Goal: Information Seeking & Learning: Learn about a topic

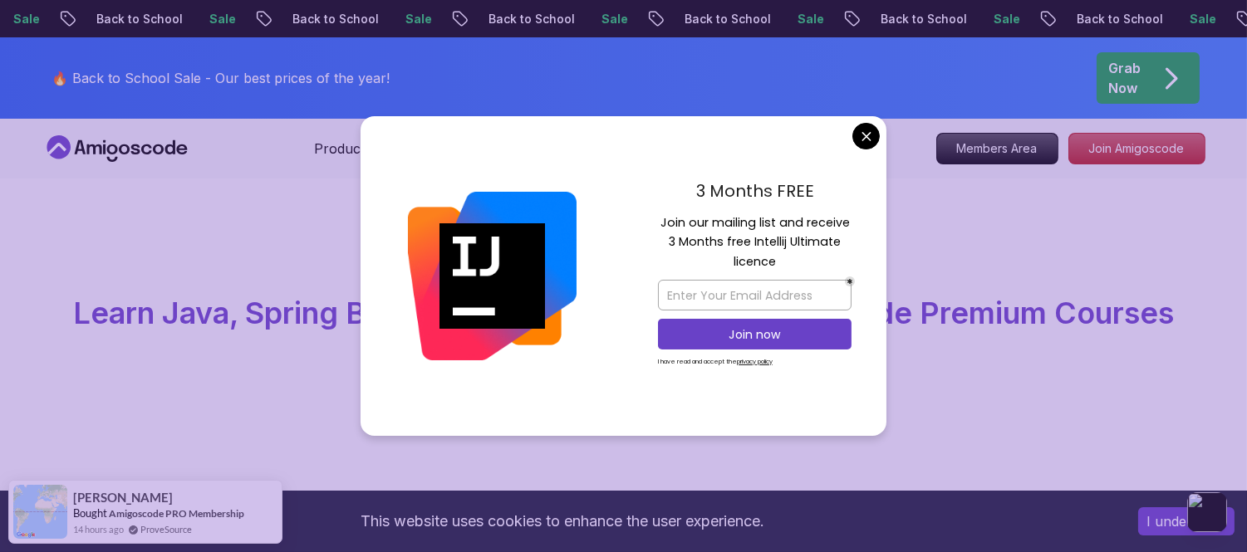
click at [876, 125] on div "3 Months FREE Join our mailing list and receive 3 Months free Intellij Ultimate…" at bounding box center [754, 276] width 263 height 321
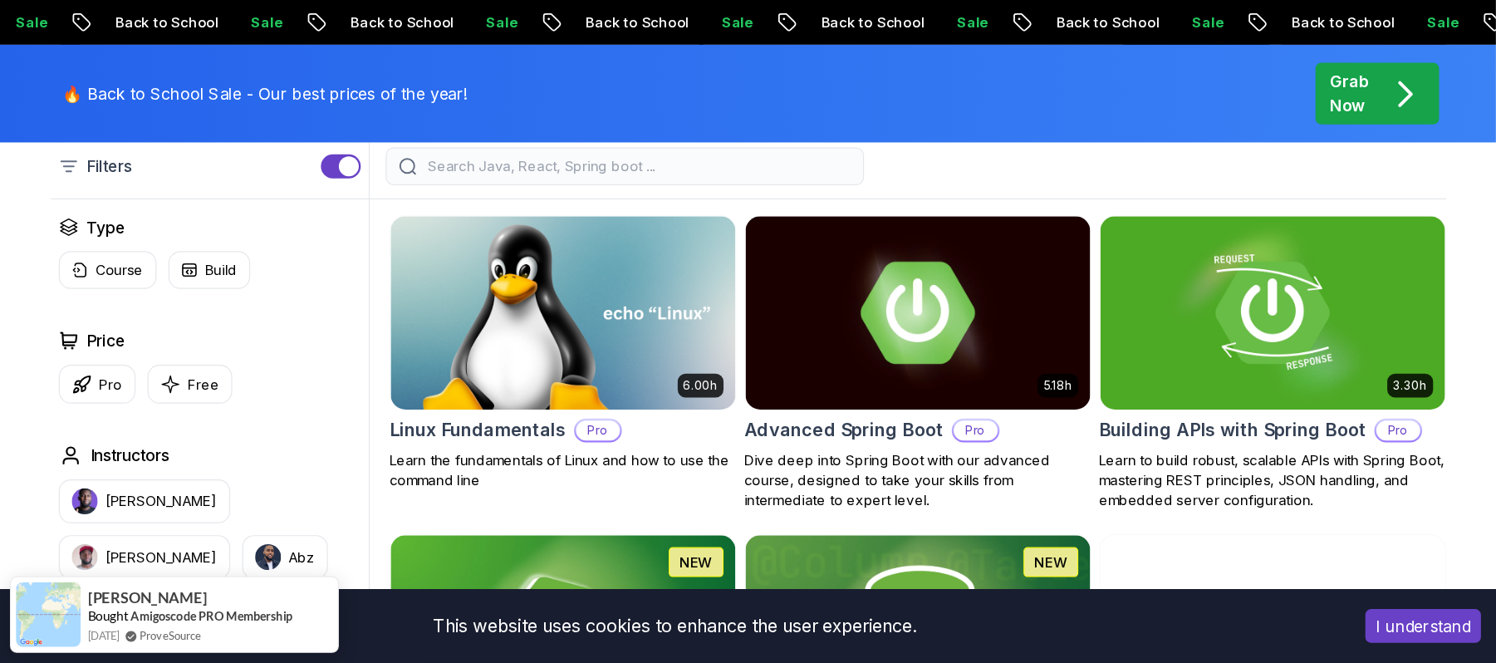
scroll to position [460, 0]
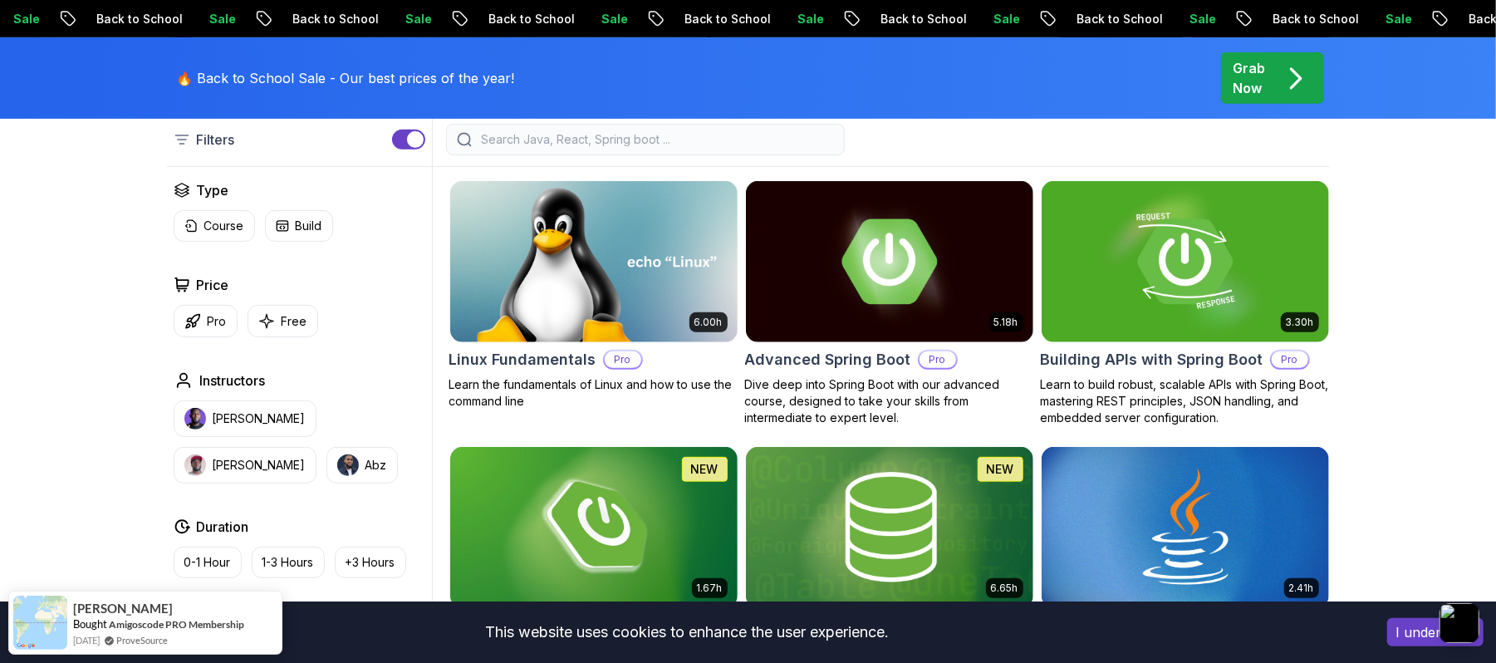
click at [1246, 552] on button "I understand" at bounding box center [1435, 632] width 96 height 28
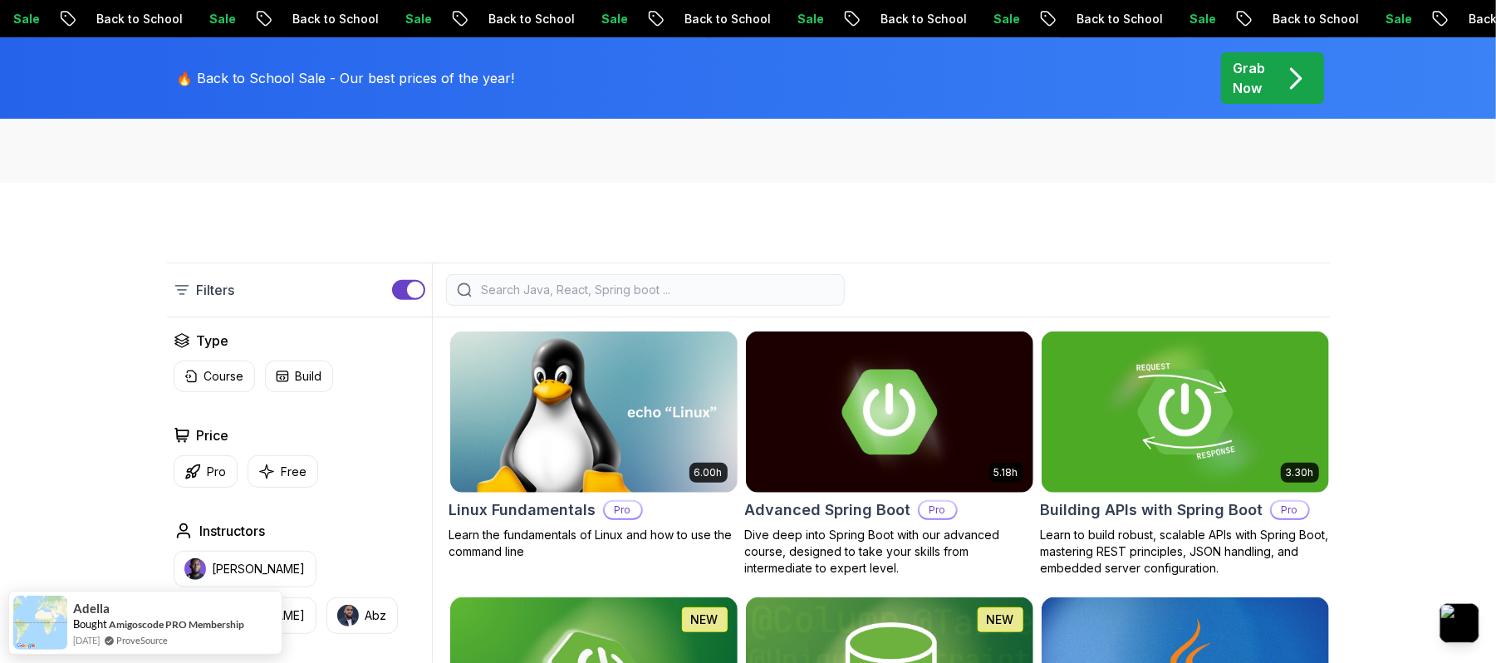
scroll to position [350, 0]
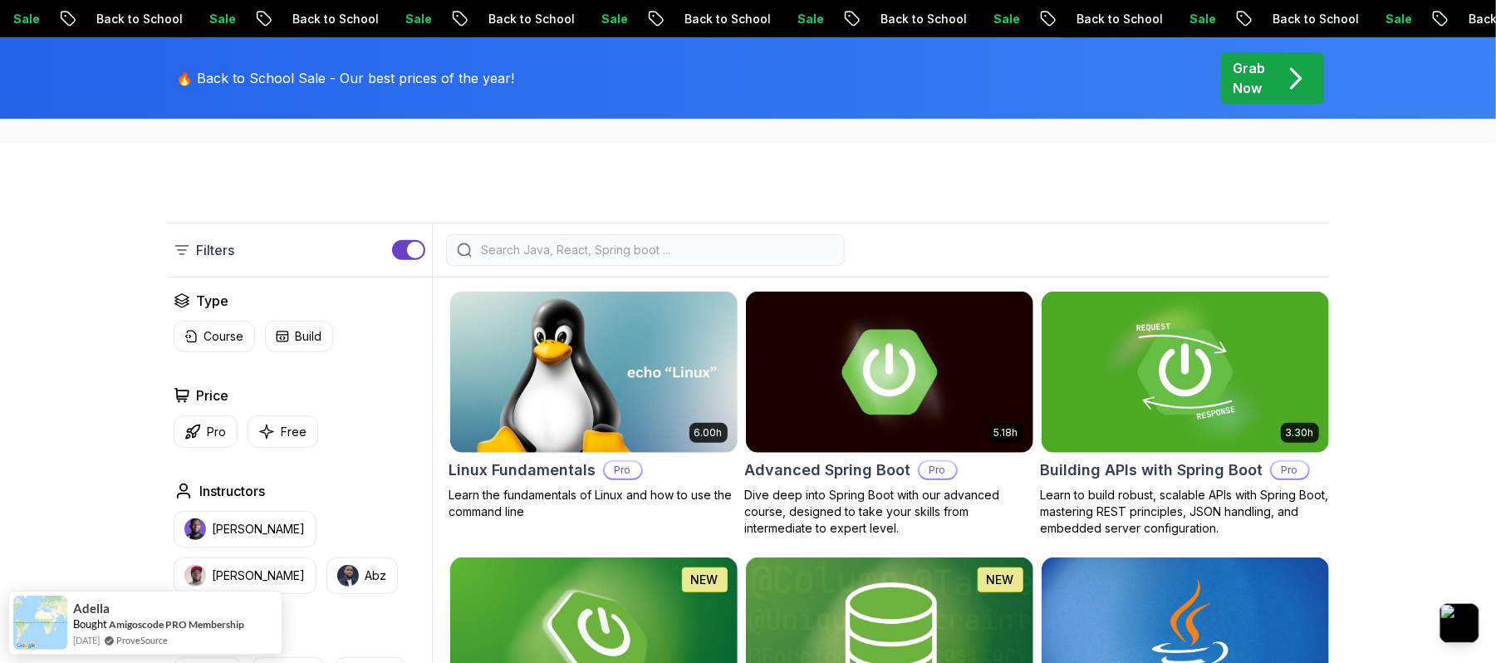
click at [283, 412] on div "Price Pro Free" at bounding box center [300, 416] width 252 height 62
click at [283, 414] on div "Price Pro Free" at bounding box center [300, 416] width 252 height 62
click at [276, 437] on button "Free" at bounding box center [283, 431] width 71 height 32
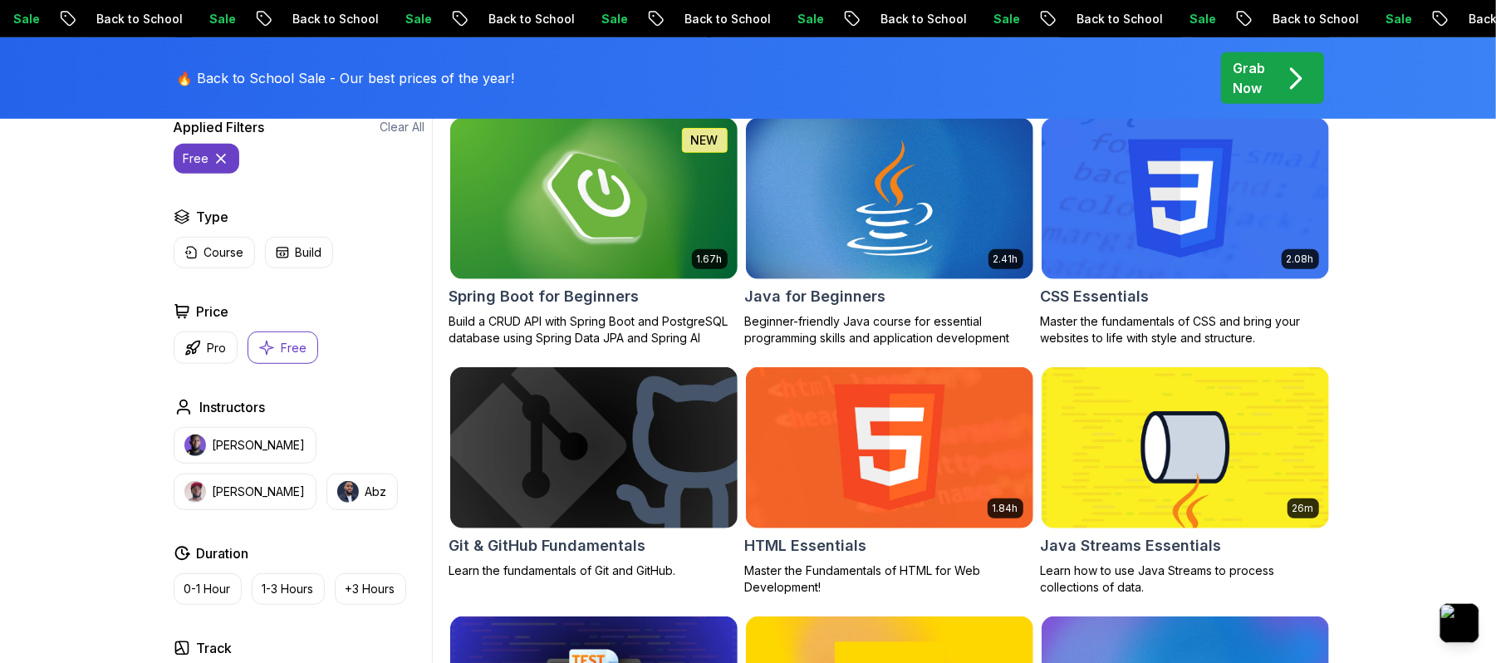
scroll to position [571, 0]
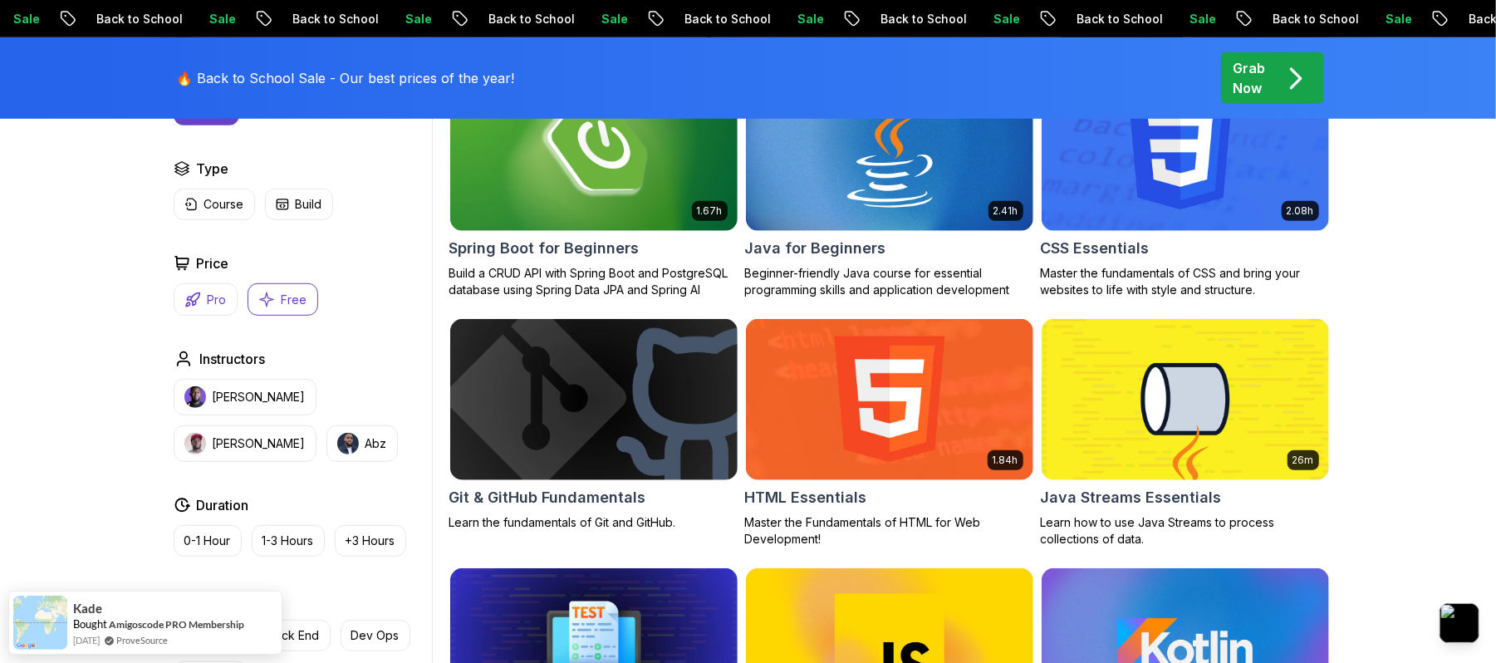
click at [206, 300] on button "Pro" at bounding box center [206, 299] width 64 height 32
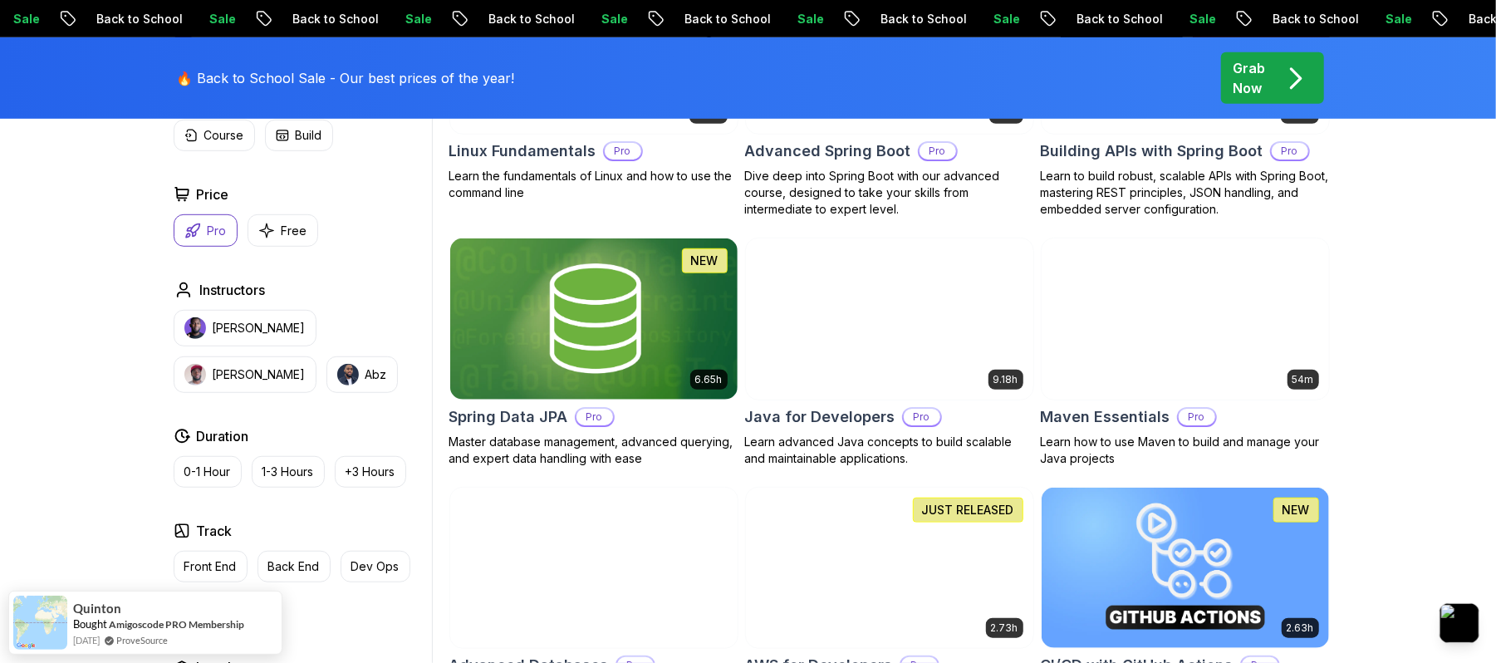
scroll to position [792, 0]
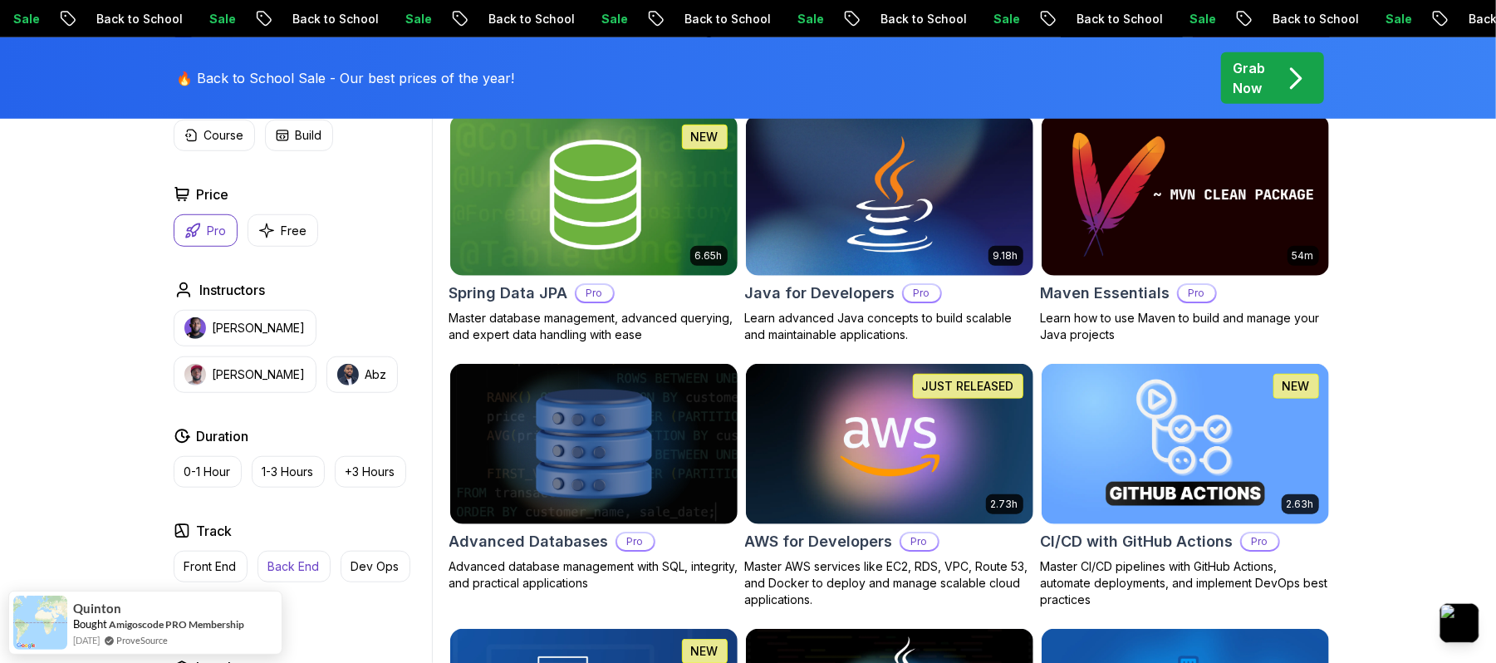
click at [301, 552] on p "Back End" at bounding box center [293, 566] width 51 height 17
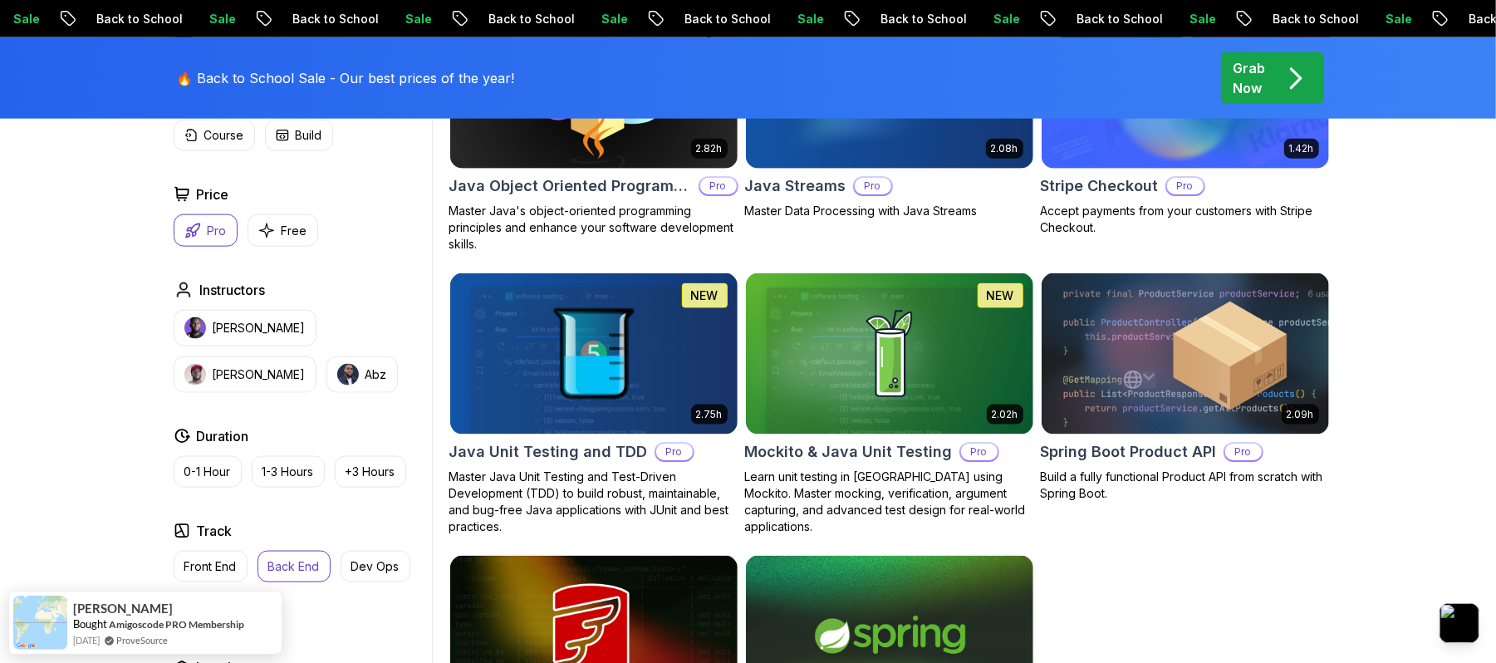
scroll to position [1568, 0]
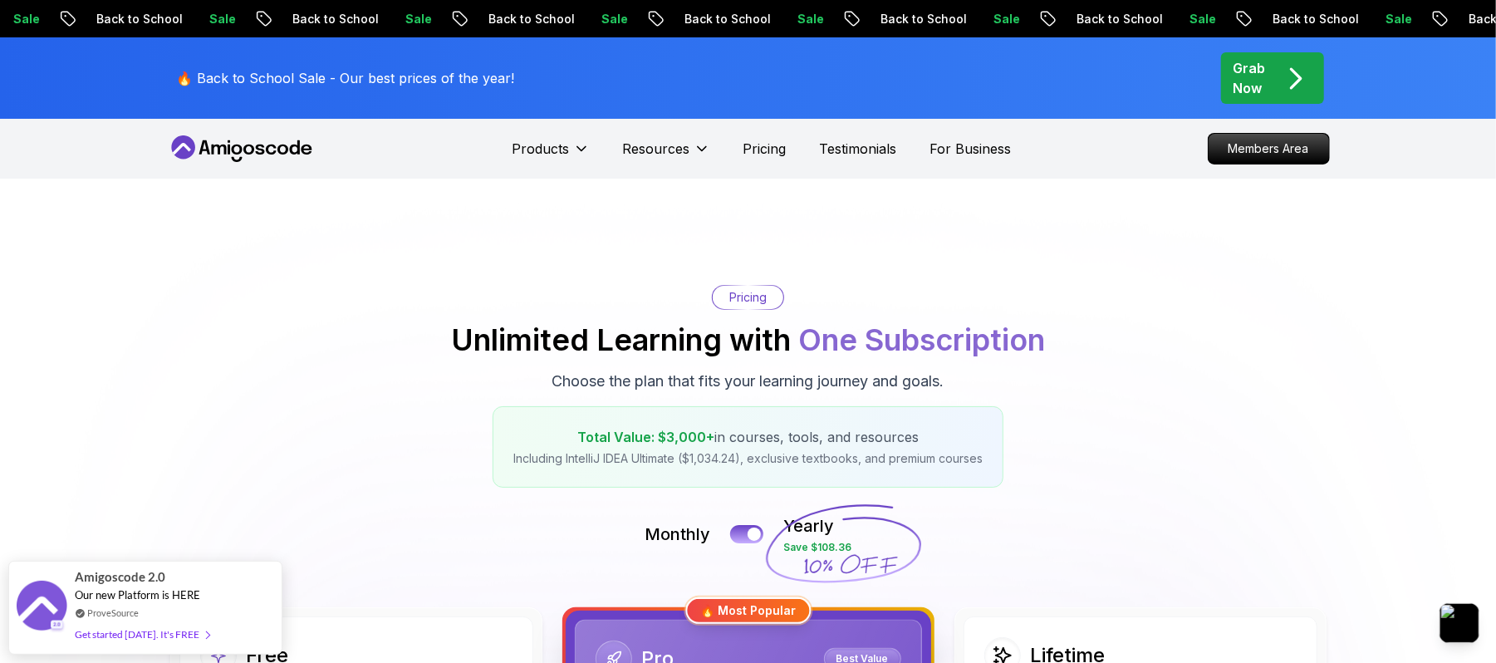
click at [1246, 86] on icon "pre-order" at bounding box center [1295, 78] width 32 height 32
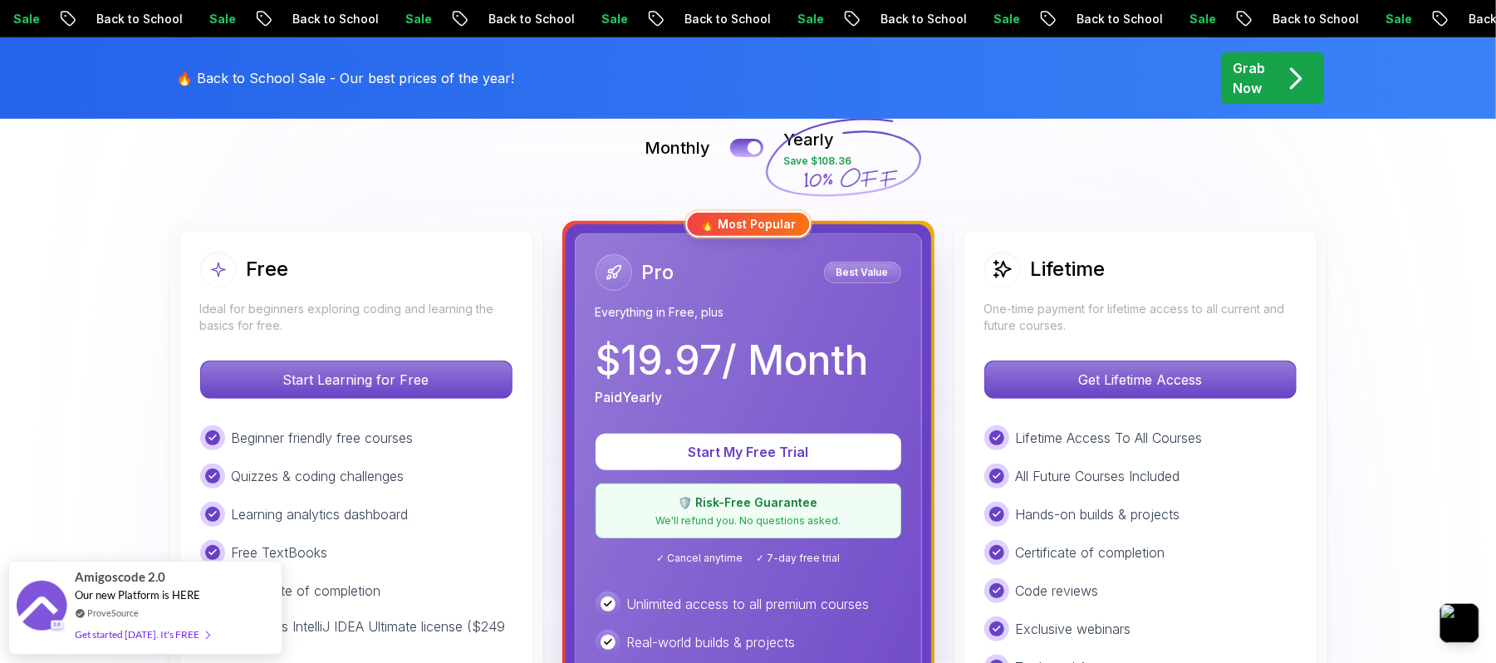
scroll to position [553, 0]
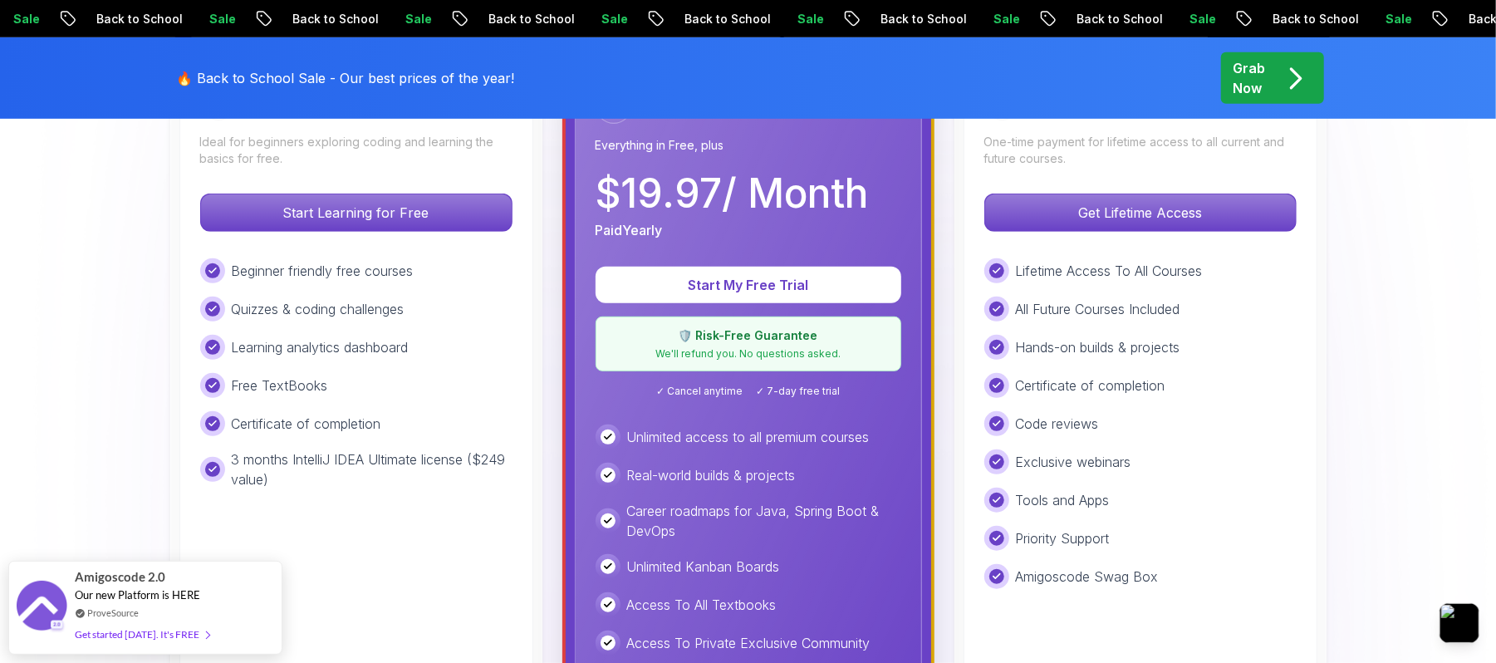
click at [1246, 74] on div "Grab Now" at bounding box center [1272, 78] width 78 height 40
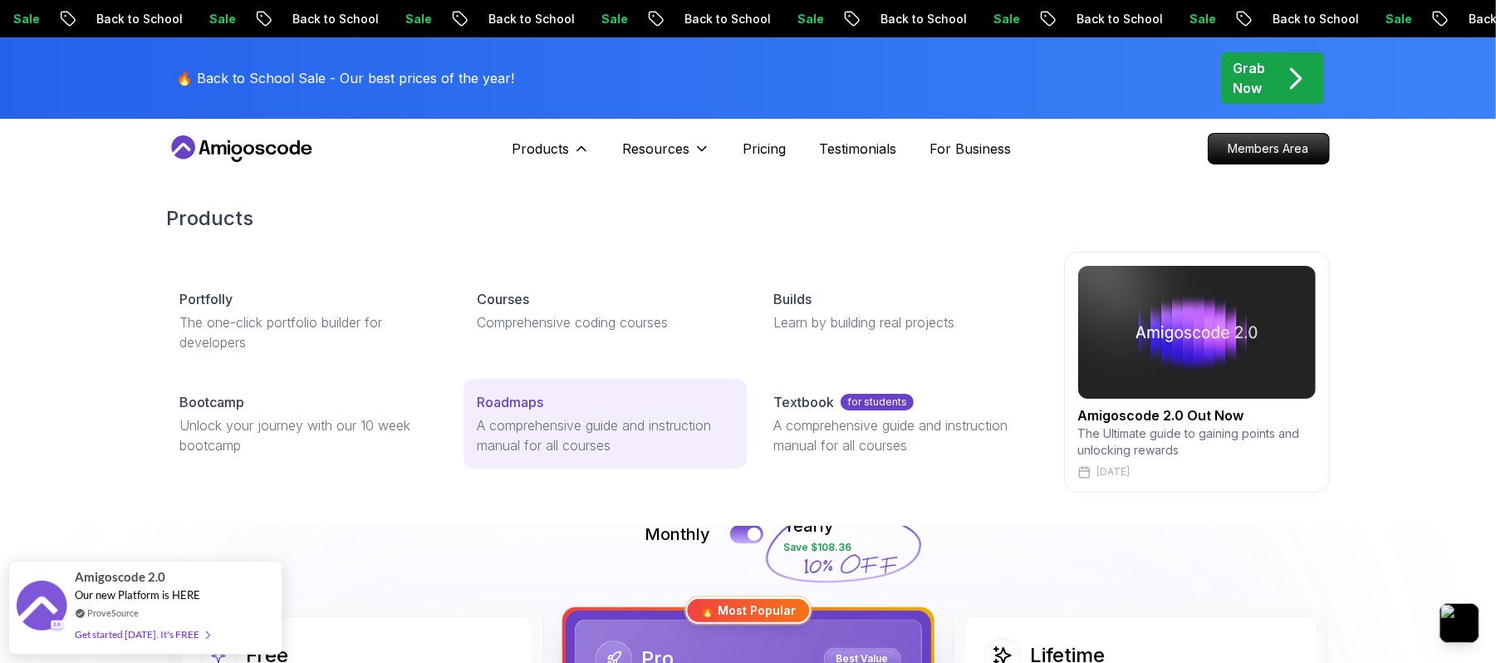
click at [516, 420] on p "A comprehensive guide and instruction manual for all courses" at bounding box center [605, 435] width 257 height 40
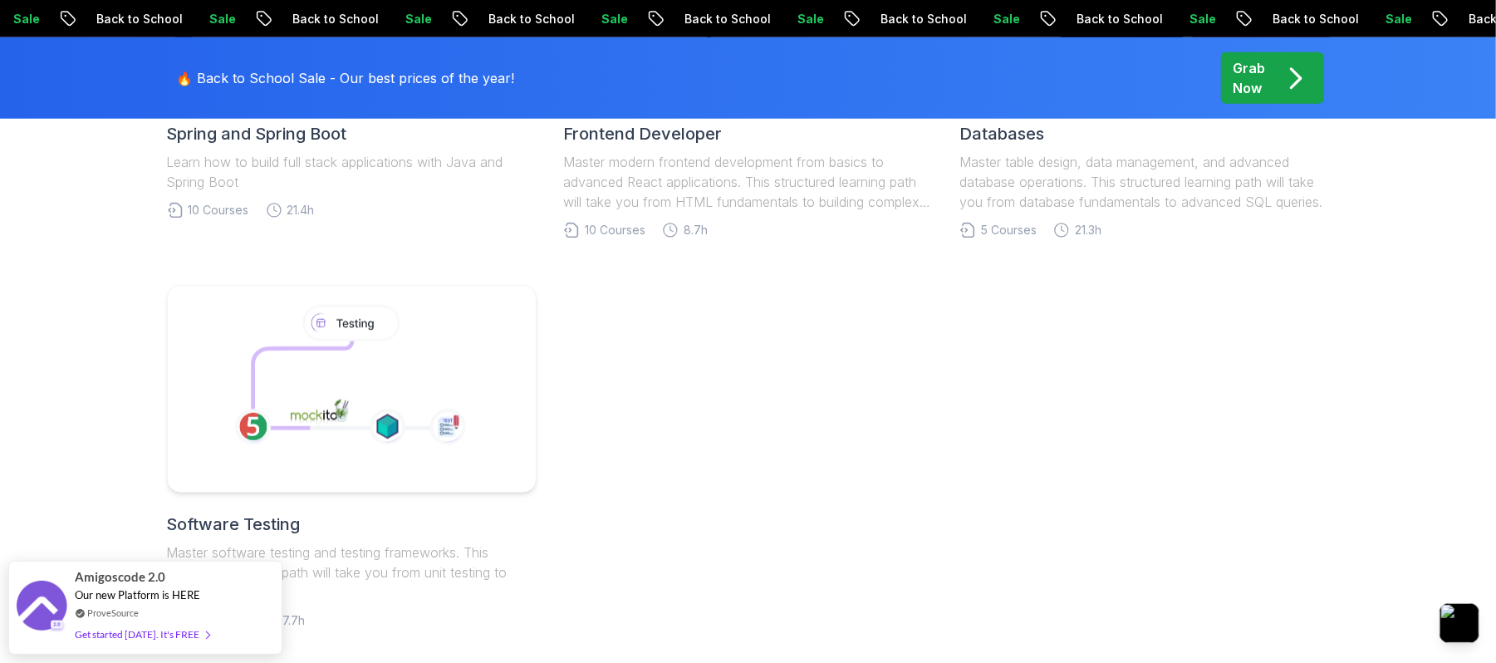
scroll to position [664, 0]
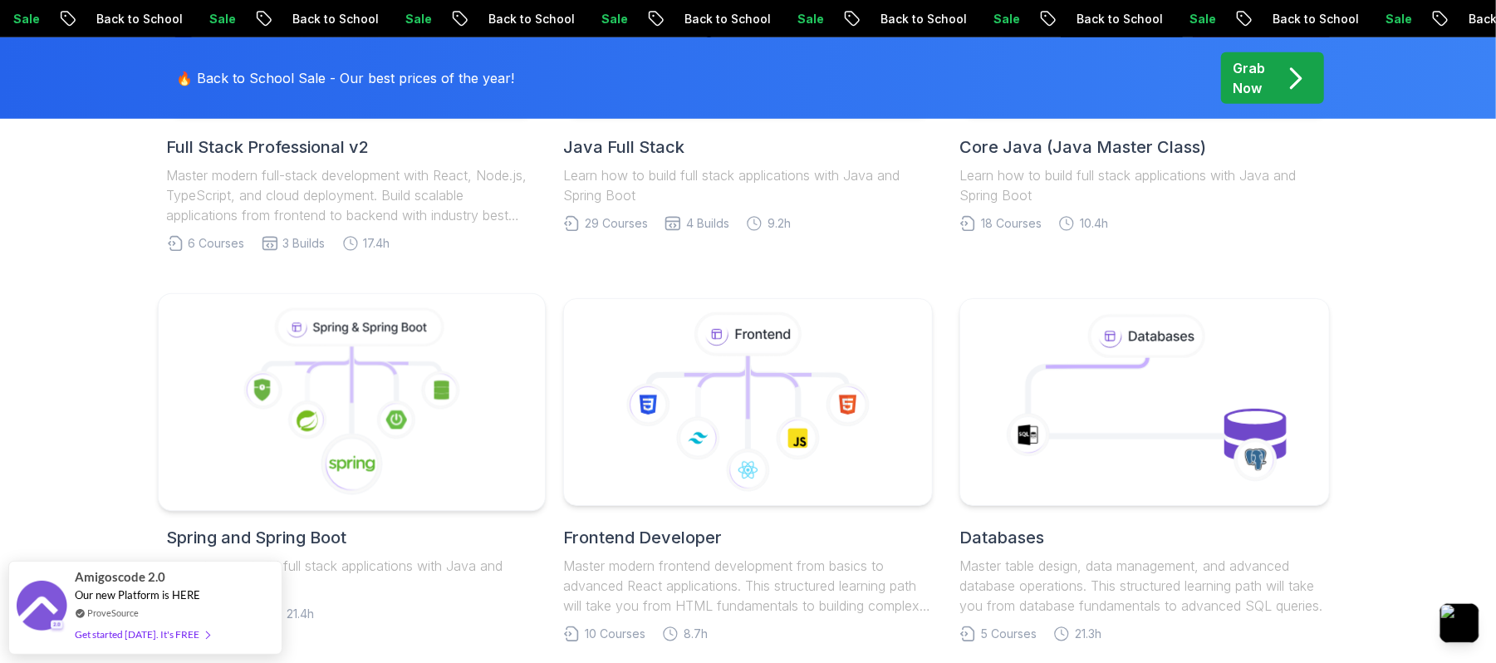
click at [372, 359] on icon at bounding box center [379, 354] width 56 height 17
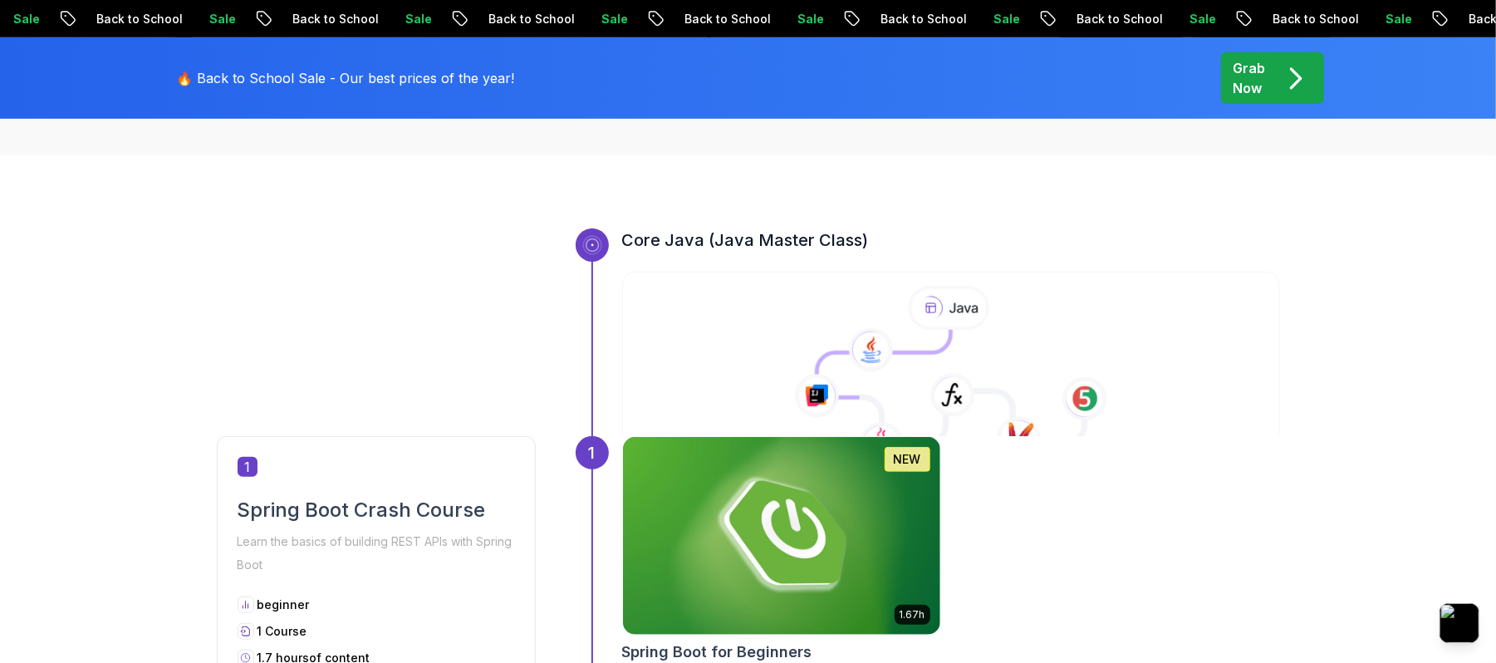
scroll to position [221, 0]
